Goal: Information Seeking & Learning: Learn about a topic

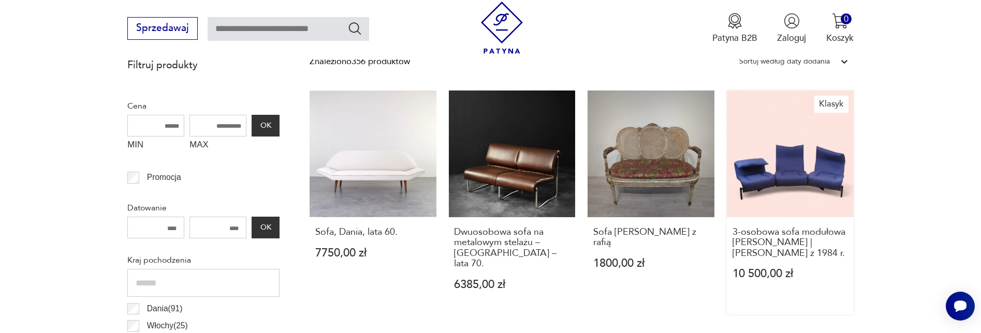
click at [779, 175] on link "Klasyk 3-osobowa sofa modułowa Cassina Veranda | Vico Magistretti z 1984 r. 10 …" at bounding box center [790, 203] width 127 height 224
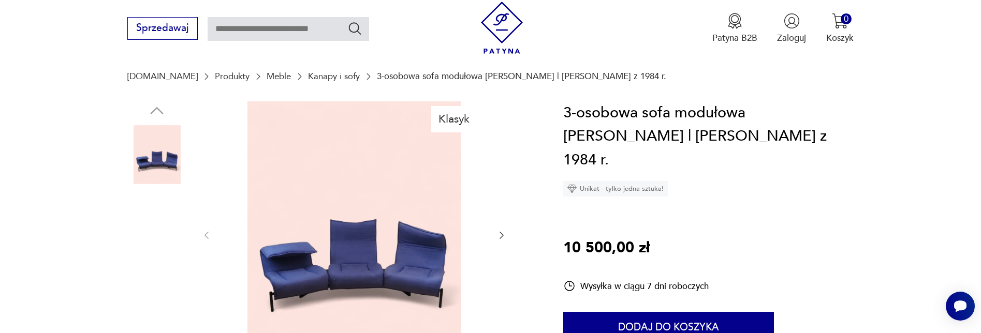
scroll to position [170, 0]
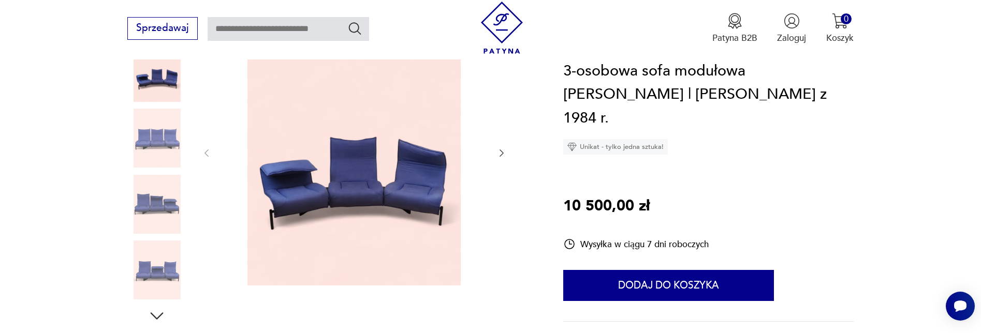
click at [164, 217] on img at bounding box center [156, 204] width 59 height 59
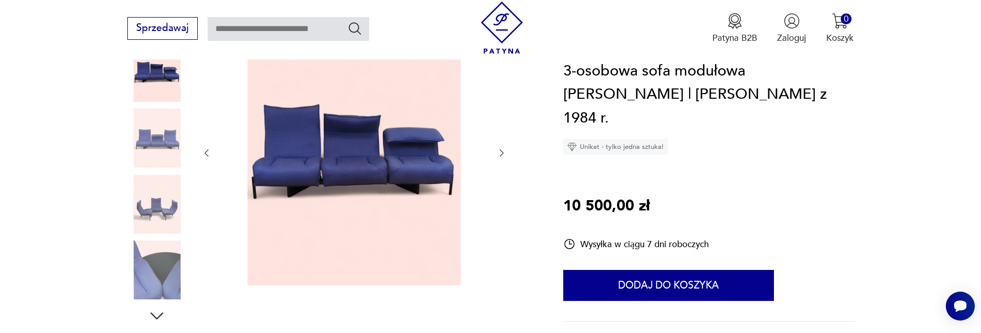
click at [167, 278] on img at bounding box center [156, 270] width 59 height 59
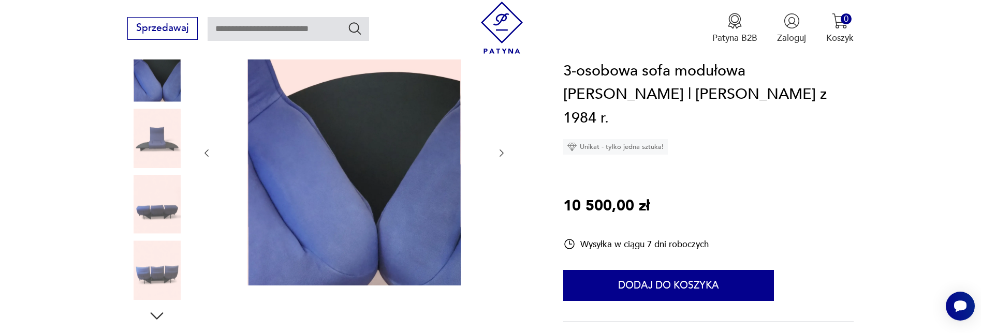
click at [165, 142] on img at bounding box center [156, 138] width 59 height 59
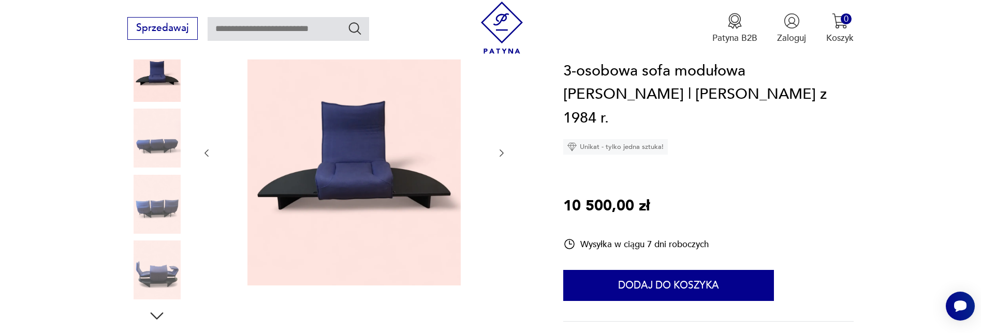
click at [165, 200] on img at bounding box center [156, 204] width 59 height 59
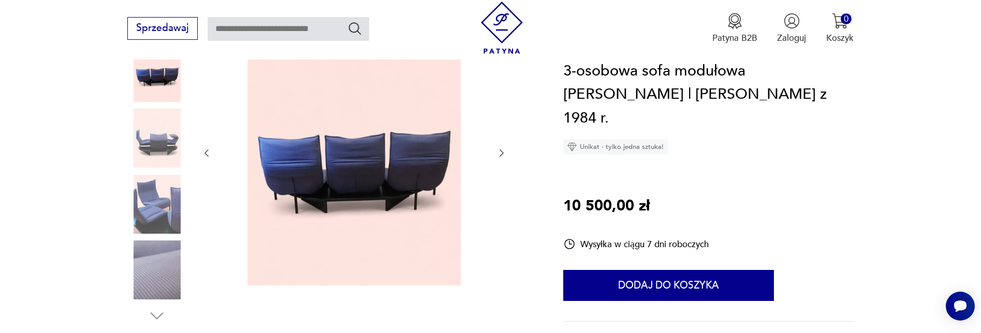
click at [165, 73] on img at bounding box center [156, 72] width 59 height 59
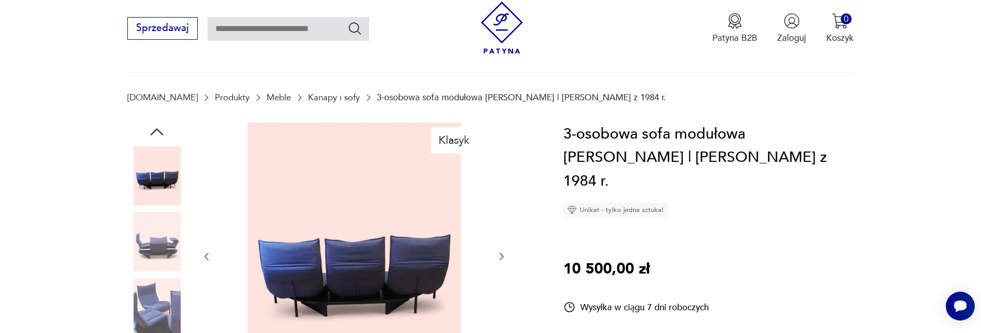
scroll to position [14, 0]
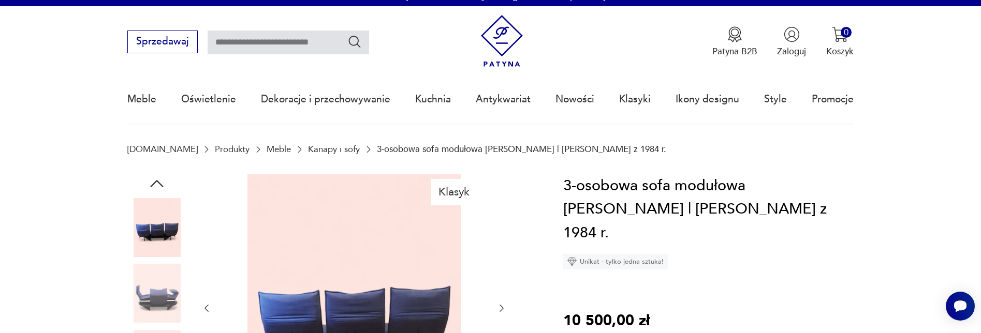
click at [157, 215] on img at bounding box center [156, 227] width 59 height 59
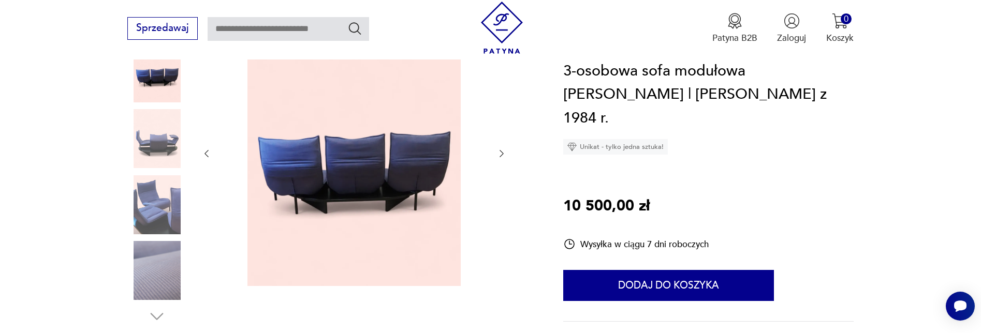
scroll to position [170, 0]
click at [154, 212] on img at bounding box center [156, 204] width 59 height 59
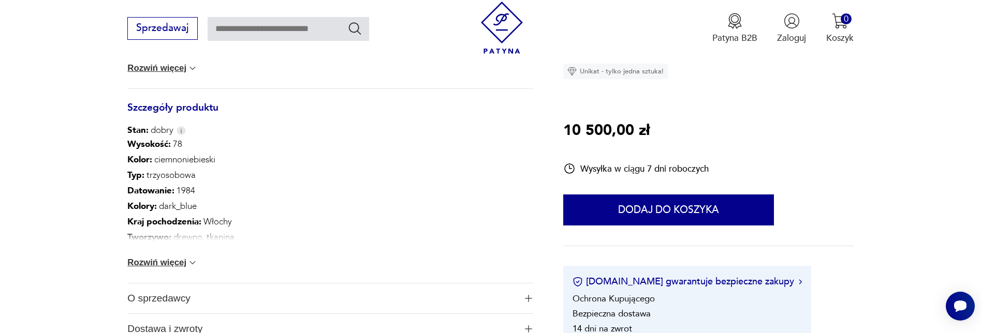
scroll to position [584, 0]
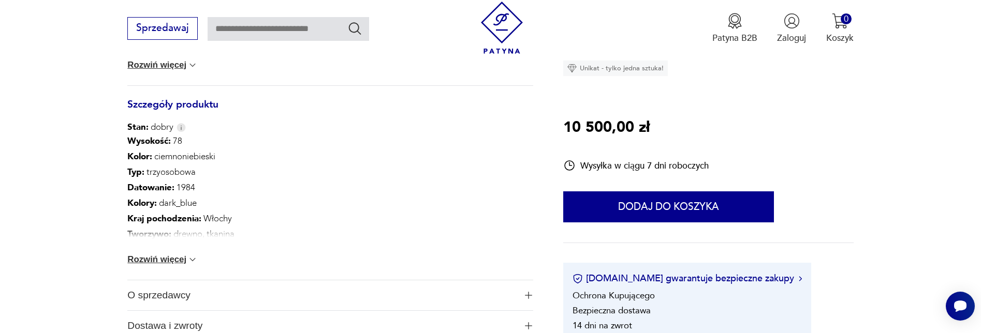
click at [191, 263] on img at bounding box center [192, 260] width 10 height 10
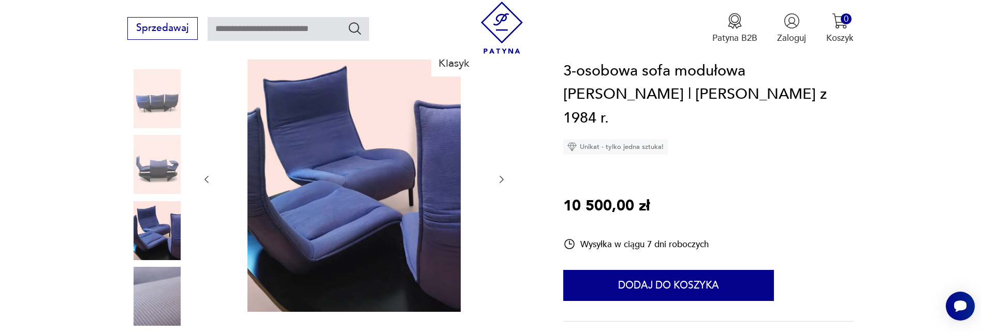
scroll to position [118, 0]
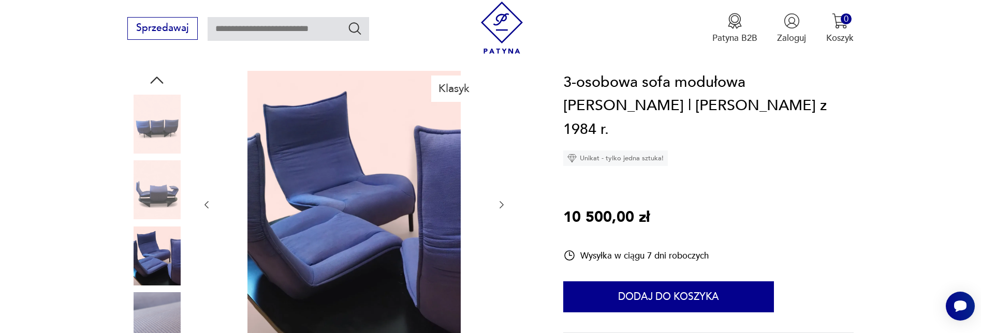
click at [163, 141] on img at bounding box center [156, 124] width 59 height 59
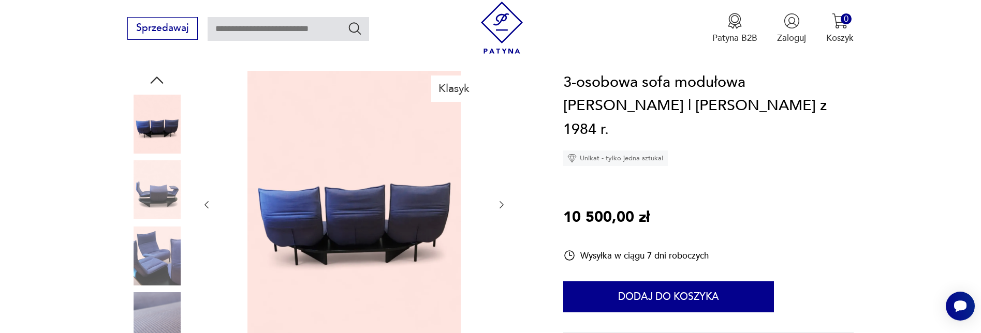
click at [166, 173] on img at bounding box center [156, 190] width 59 height 59
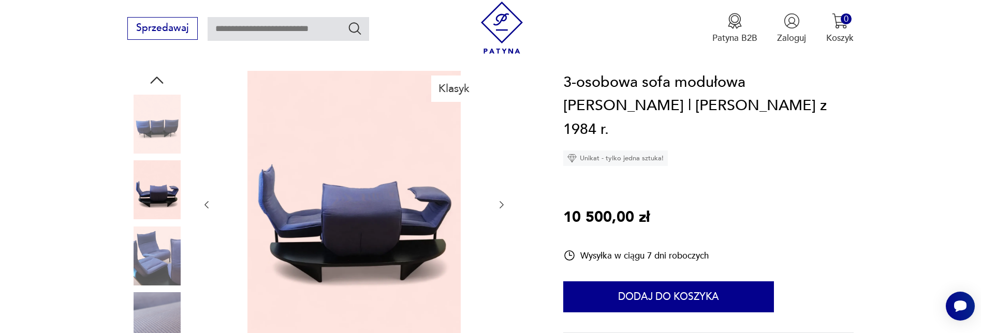
click at [166, 259] on img at bounding box center [156, 256] width 59 height 59
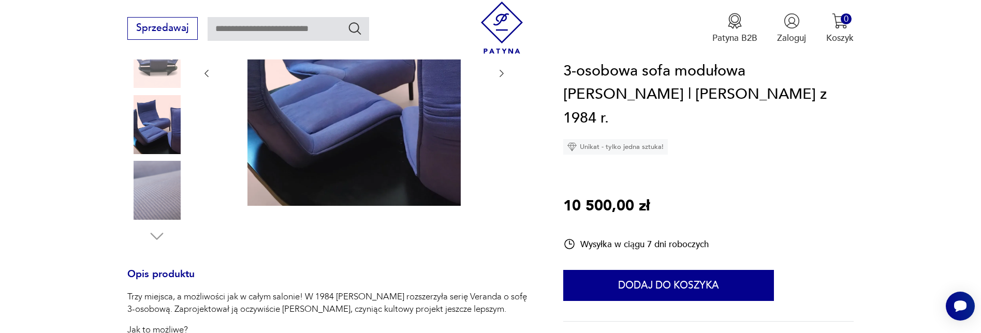
scroll to position [273, 0]
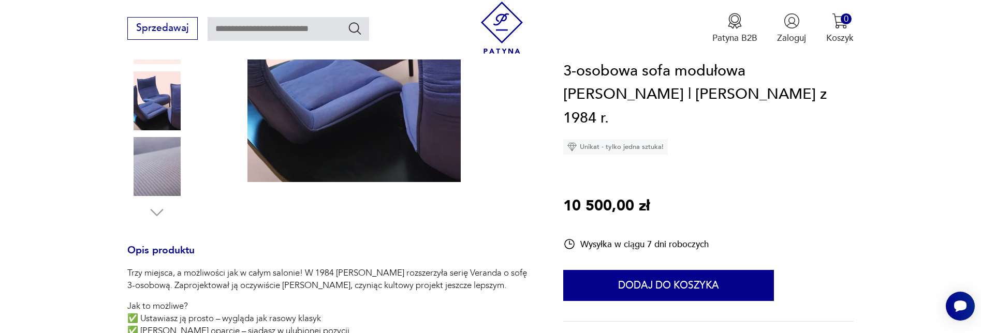
click at [153, 173] on img at bounding box center [156, 166] width 59 height 59
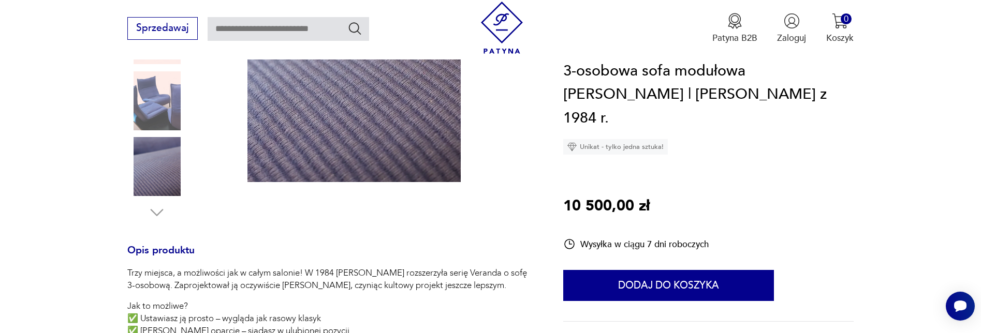
click at [333, 134] on img at bounding box center [354, 49] width 259 height 267
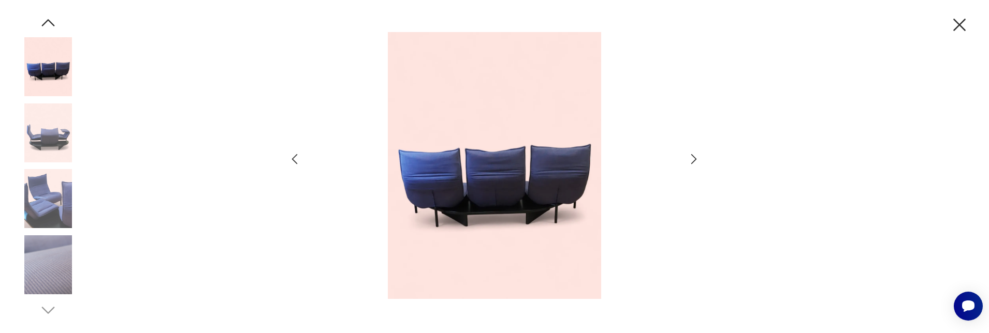
click at [962, 23] on icon "button" at bounding box center [959, 25] width 12 height 12
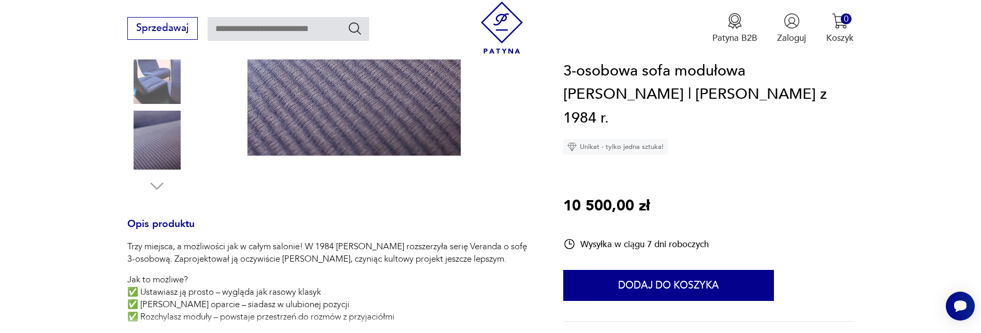
scroll to position [325, 0]
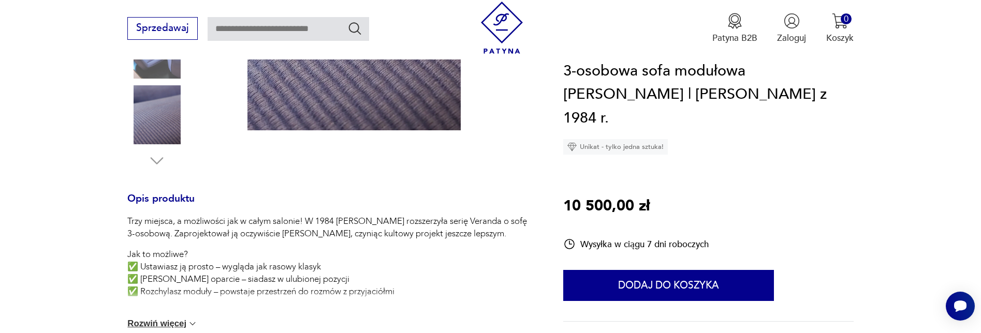
click at [195, 323] on img at bounding box center [192, 324] width 10 height 10
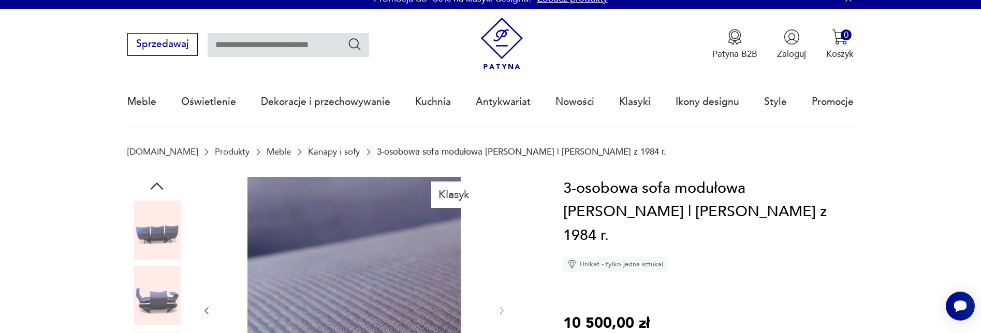
scroll to position [0, 0]
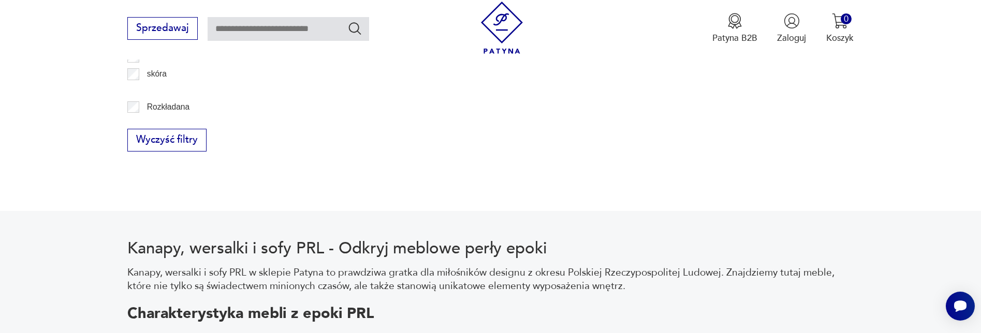
scroll to position [1444, 0]
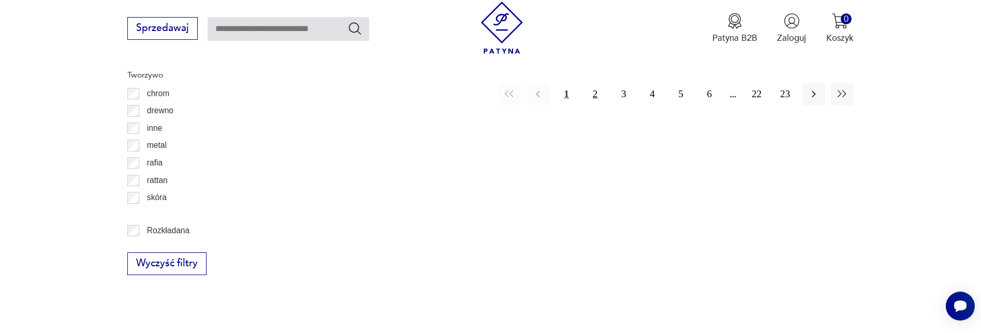
click at [594, 83] on button "2" at bounding box center [595, 94] width 22 height 22
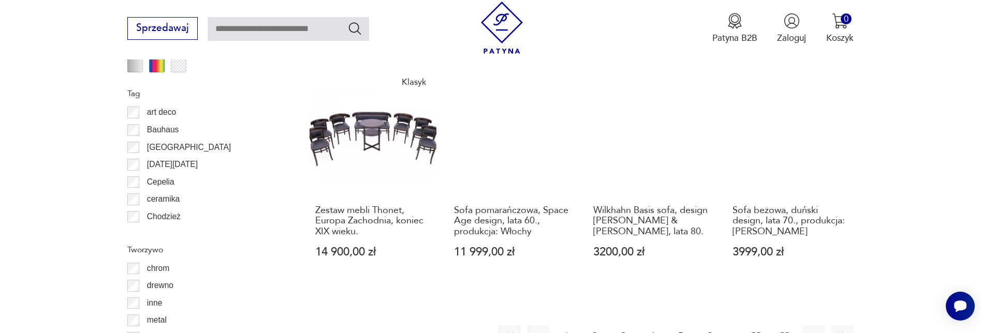
scroll to position [1432, 0]
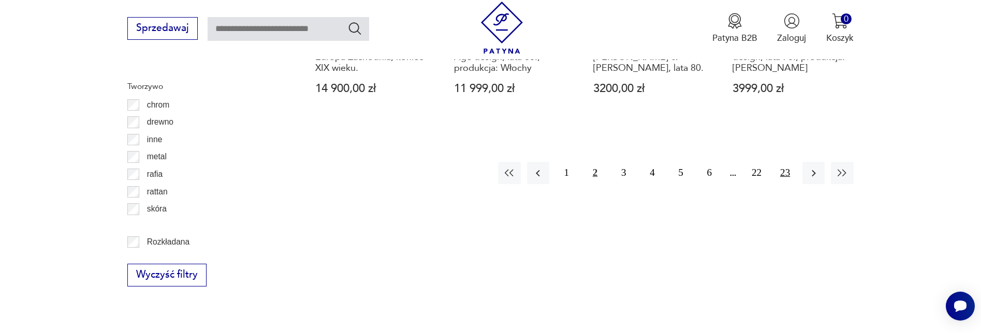
click at [787, 162] on button "23" at bounding box center [785, 173] width 22 height 22
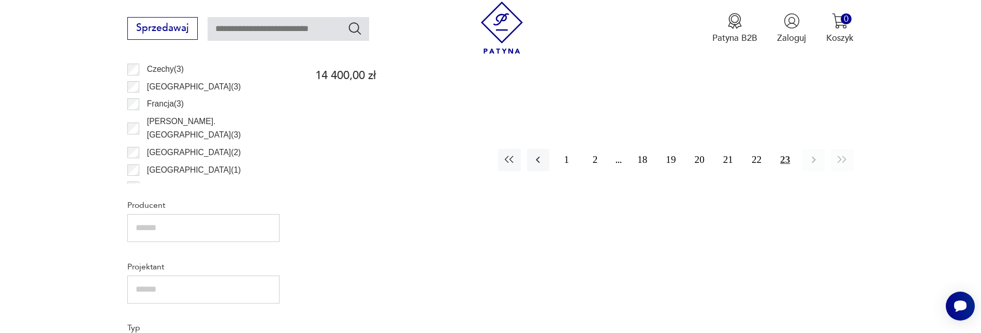
scroll to position [604, 0]
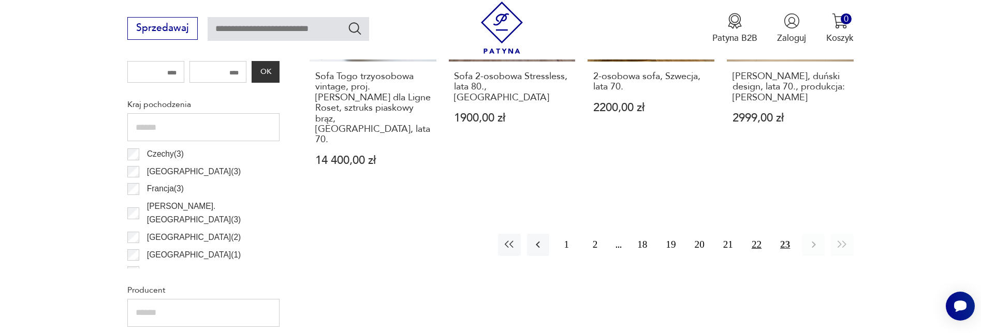
click at [756, 234] on button "22" at bounding box center [757, 245] width 22 height 22
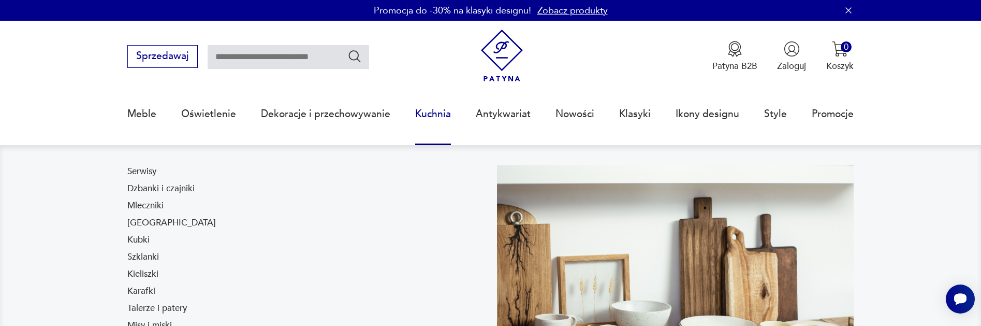
click at [441, 117] on link "Kuchnia" at bounding box center [433, 114] width 36 height 48
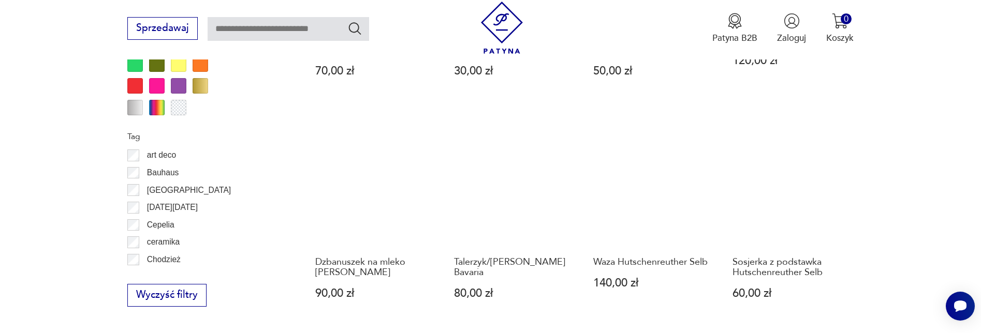
scroll to position [1278, 0]
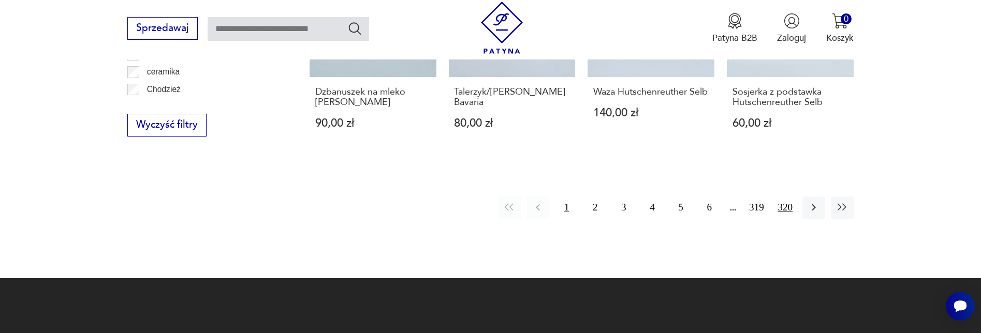
click at [786, 207] on button "320" at bounding box center [785, 208] width 22 height 22
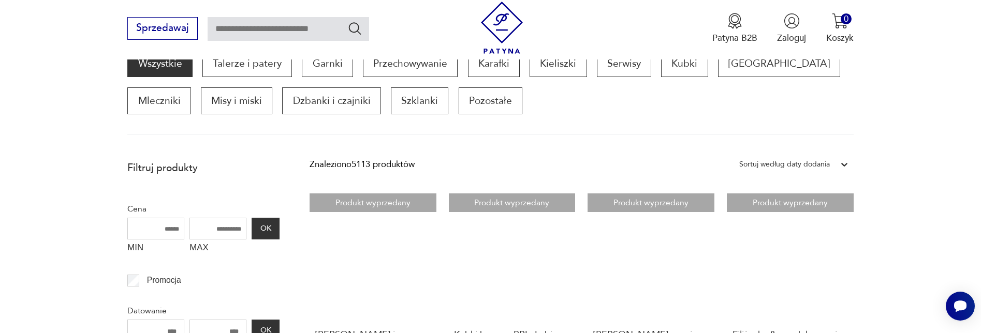
scroll to position [138, 0]
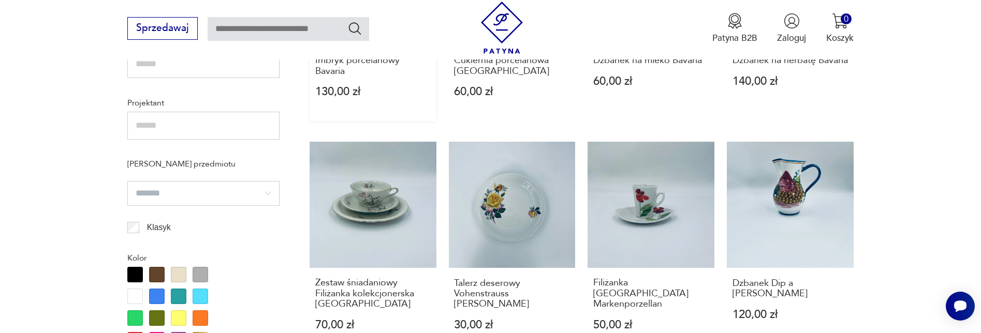
scroll to position [708, 0]
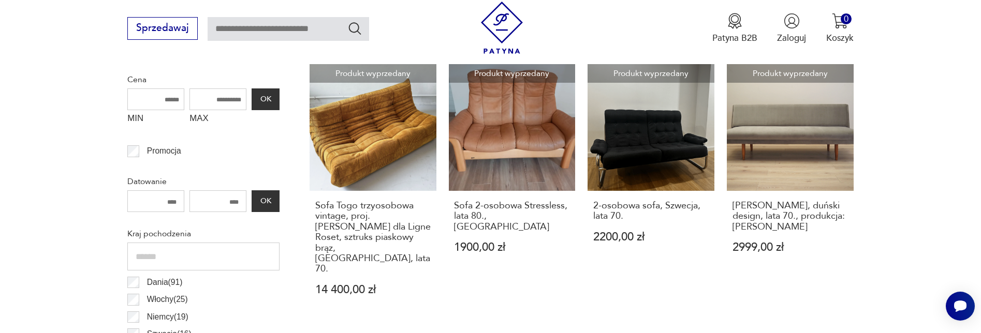
scroll to position [397, 0]
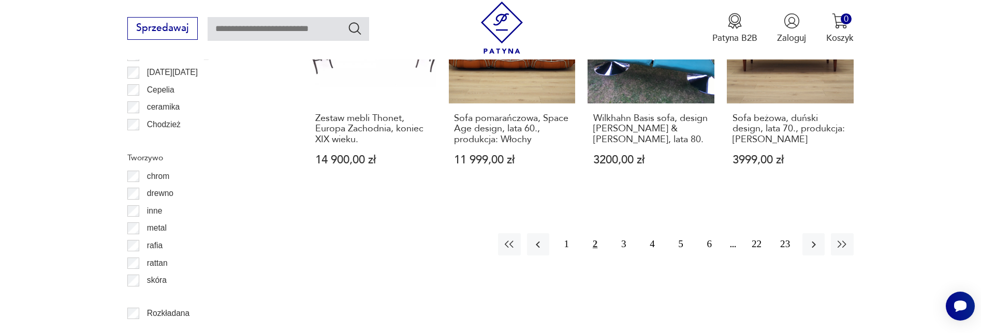
scroll to position [1277, 0]
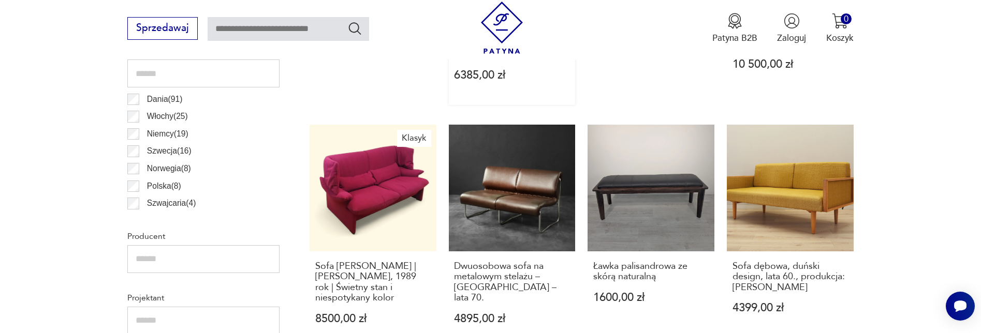
scroll to position [500, 0]
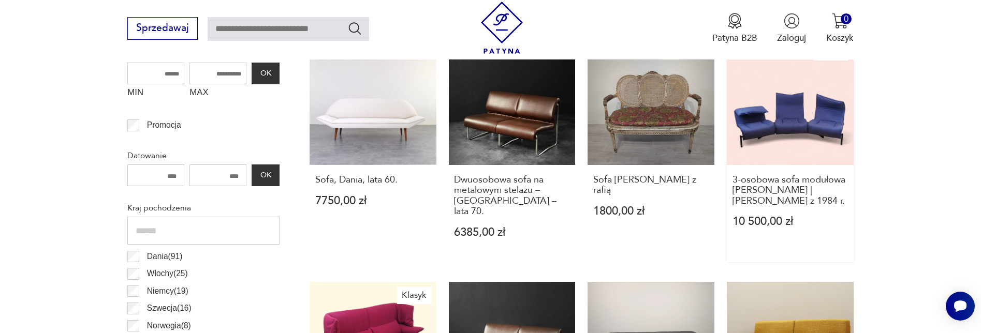
click at [805, 120] on link "Klasyk 3-osobowa sofa modułowa Cassina Veranda | Vico Magistretti z 1984 r. 10 …" at bounding box center [790, 150] width 127 height 224
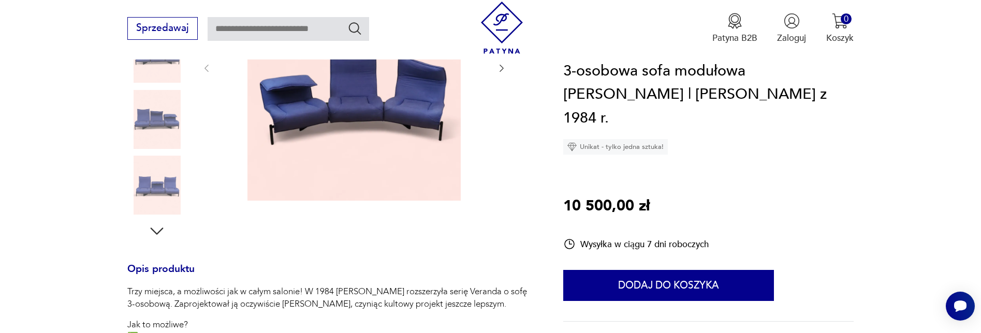
scroll to position [259, 0]
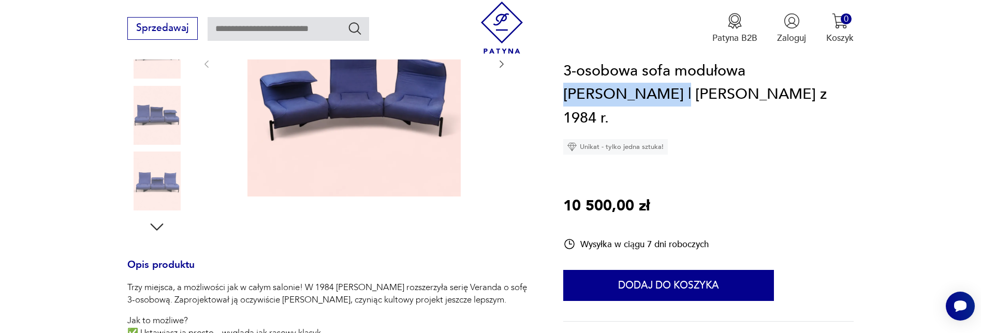
drag, startPoint x: 748, startPoint y: 68, endPoint x: 618, endPoint y: 99, distance: 133.8
click at [618, 99] on h1 "3-osobowa sofa modułowa Cassina Veranda | Vico Magistretti z 1984 r." at bounding box center [708, 95] width 291 height 71
copy h1 "Cassina Veranda"
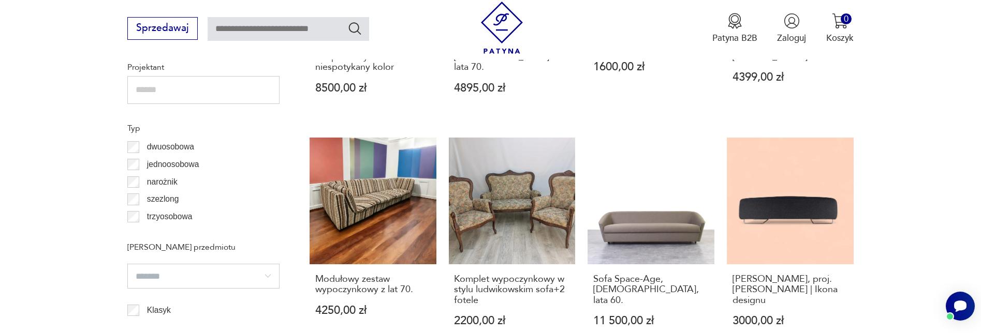
scroll to position [863, 0]
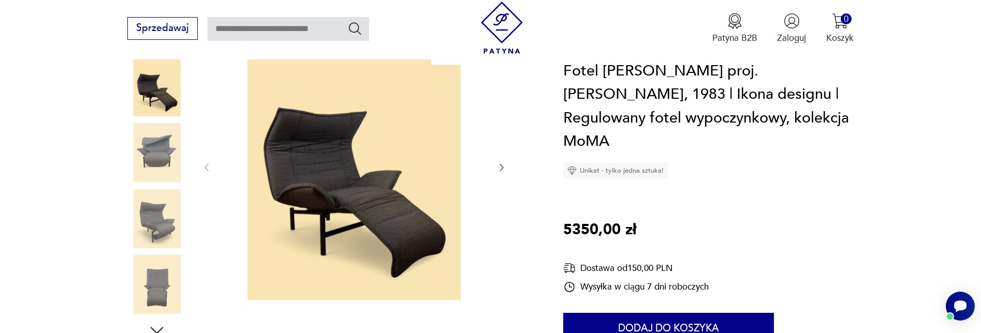
click at [309, 163] on img at bounding box center [354, 167] width 259 height 267
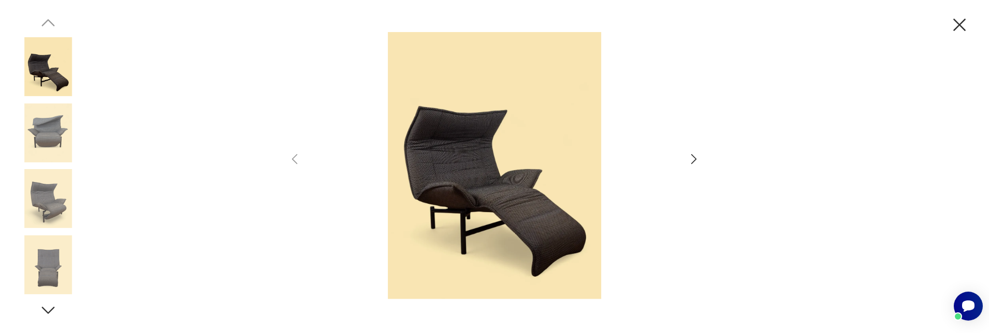
click at [690, 158] on icon "button" at bounding box center [694, 159] width 15 height 15
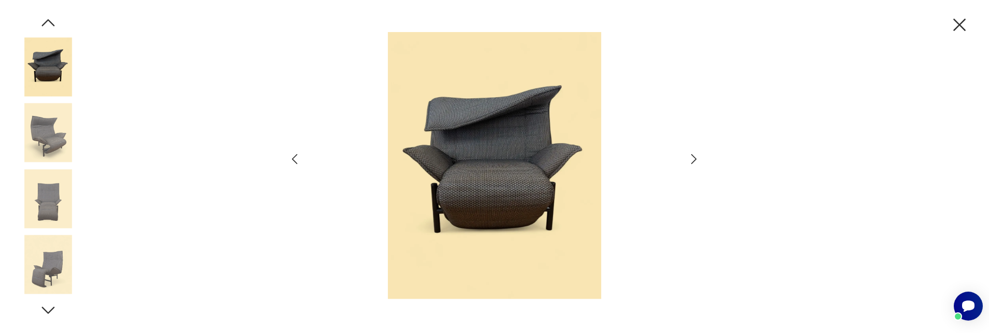
click at [690, 158] on icon "button" at bounding box center [694, 159] width 15 height 15
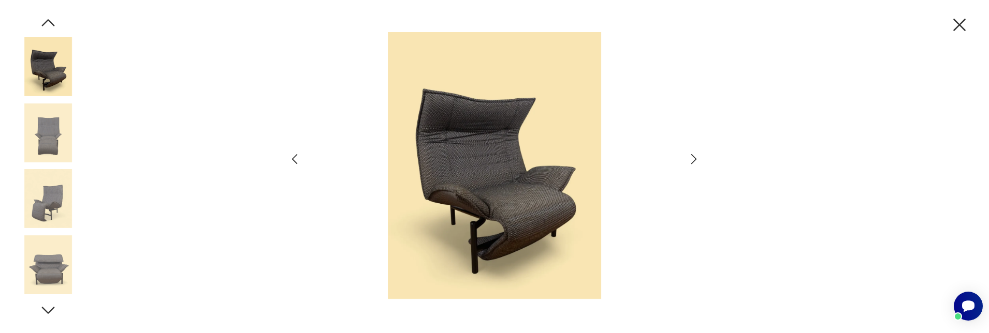
click at [690, 157] on icon "button" at bounding box center [694, 159] width 15 height 15
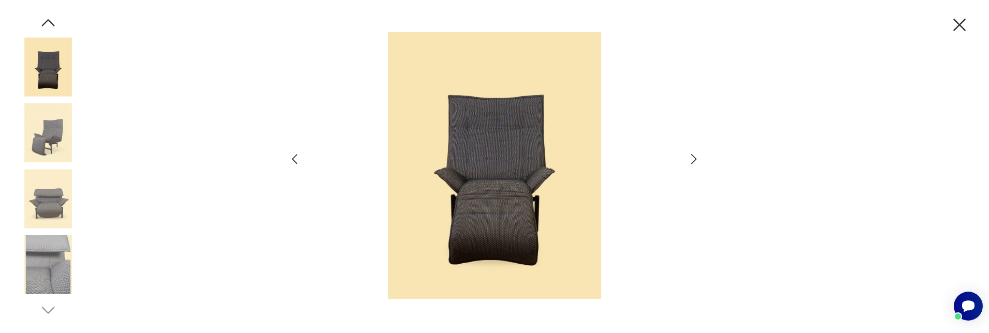
click at [690, 157] on icon "button" at bounding box center [694, 159] width 15 height 15
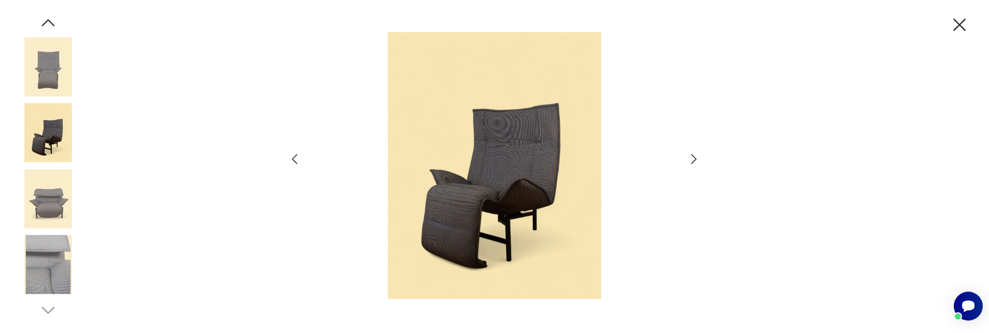
click at [690, 157] on icon "button" at bounding box center [694, 159] width 15 height 15
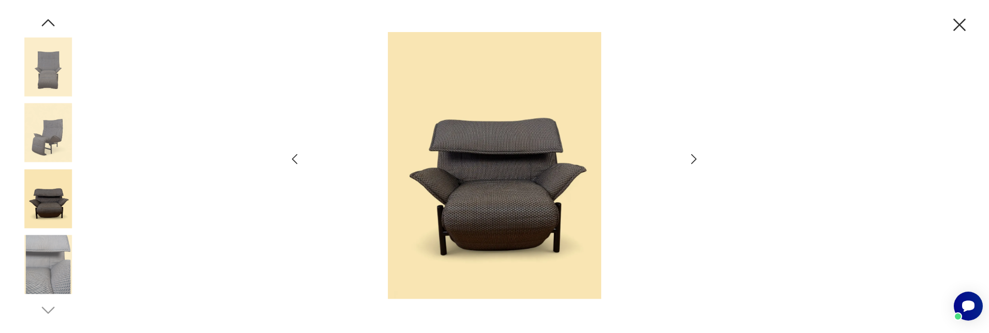
click at [690, 157] on icon "button" at bounding box center [694, 159] width 15 height 15
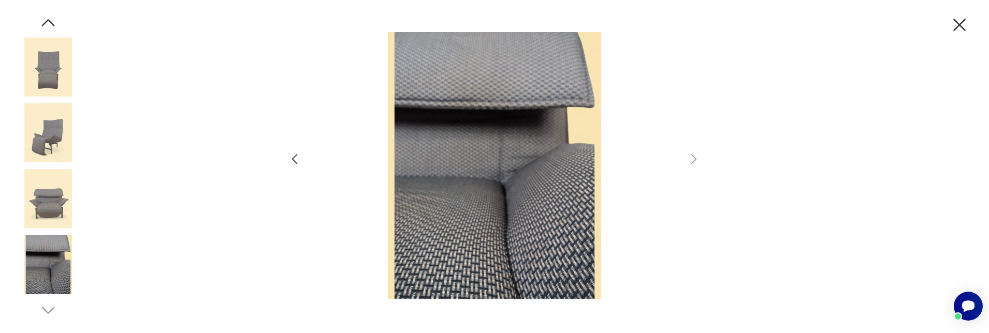
click at [956, 25] on icon "button" at bounding box center [960, 25] width 22 height 22
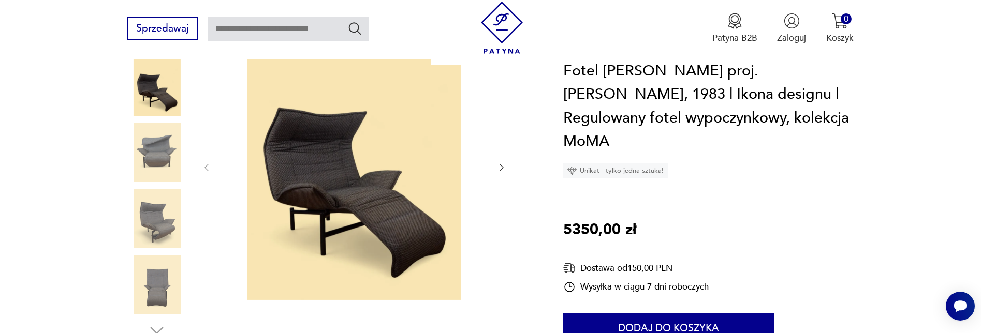
click at [150, 288] on img at bounding box center [156, 284] width 59 height 59
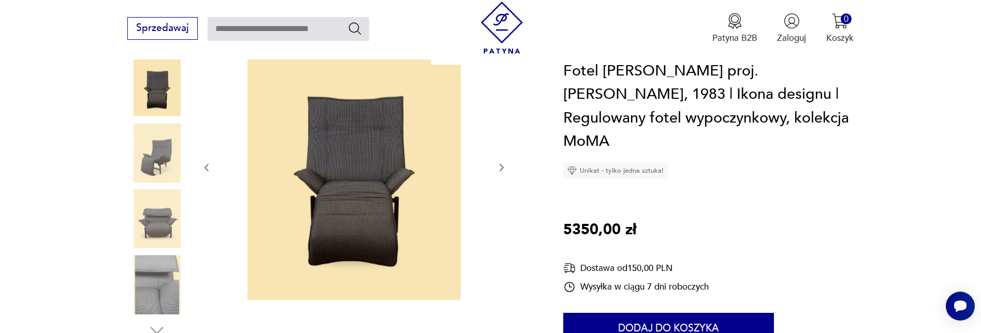
click at [379, 178] on img at bounding box center [354, 167] width 259 height 267
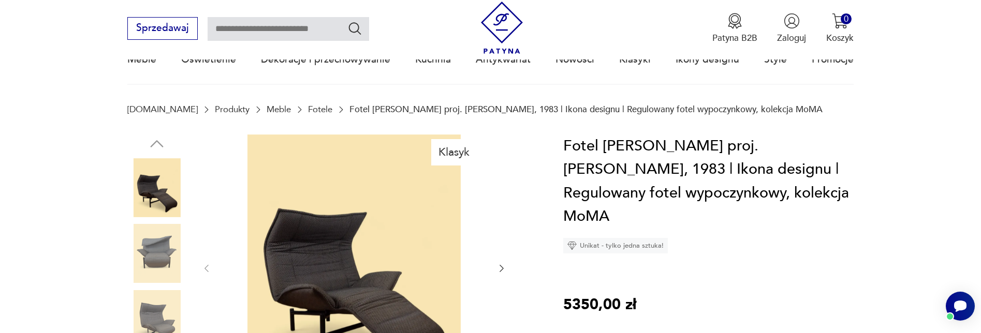
scroll to position [155, 0]
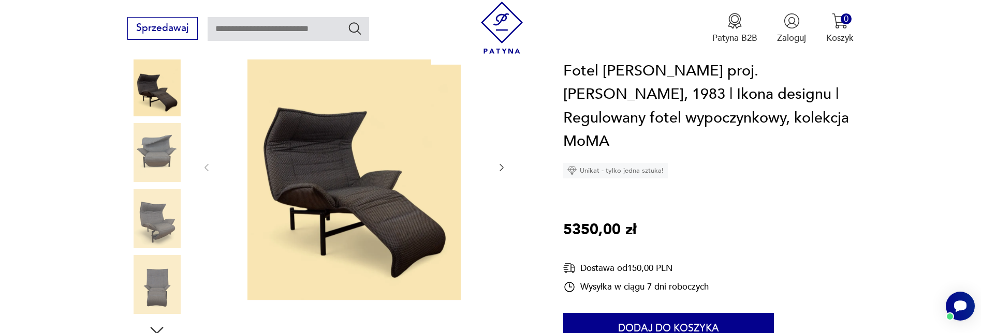
click at [322, 168] on img at bounding box center [354, 167] width 259 height 267
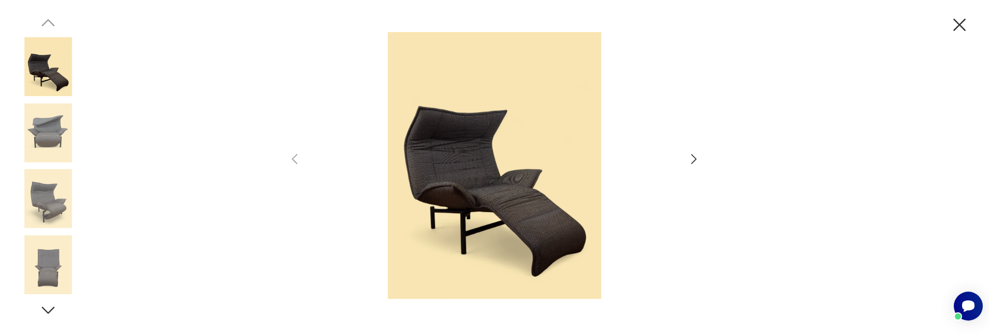
click at [694, 161] on icon "button" at bounding box center [694, 159] width 6 height 10
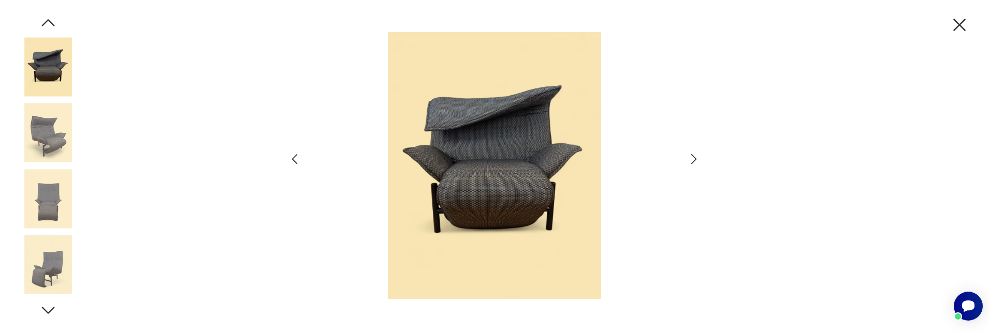
click at [694, 161] on icon "button" at bounding box center [694, 159] width 6 height 10
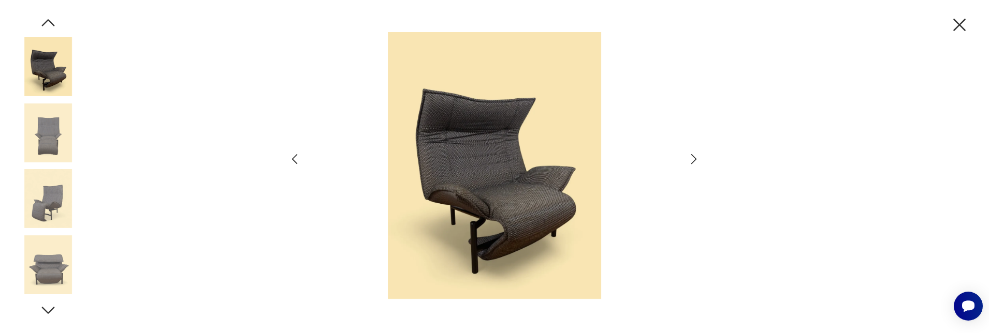
click at [957, 27] on icon "button" at bounding box center [959, 25] width 12 height 12
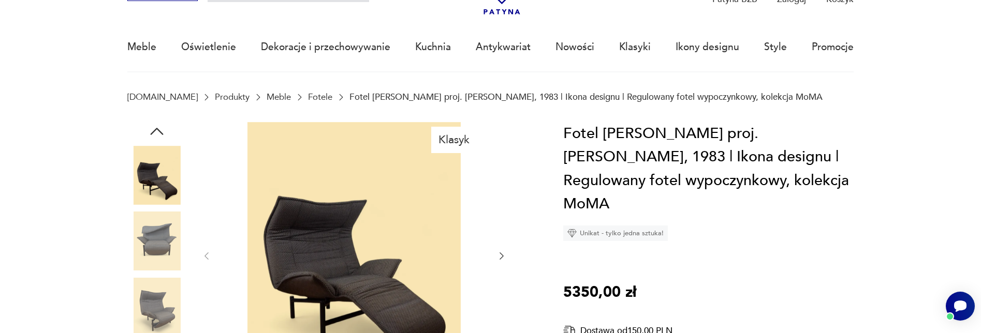
scroll to position [52, 0]
